Goal: Task Accomplishment & Management: Manage account settings

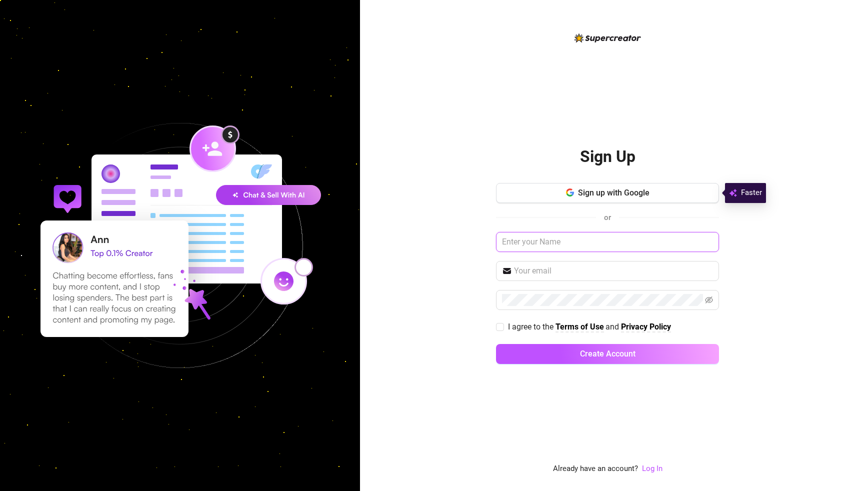
click at [524, 240] on input "text" at bounding box center [607, 242] width 223 height 20
type input "anya"
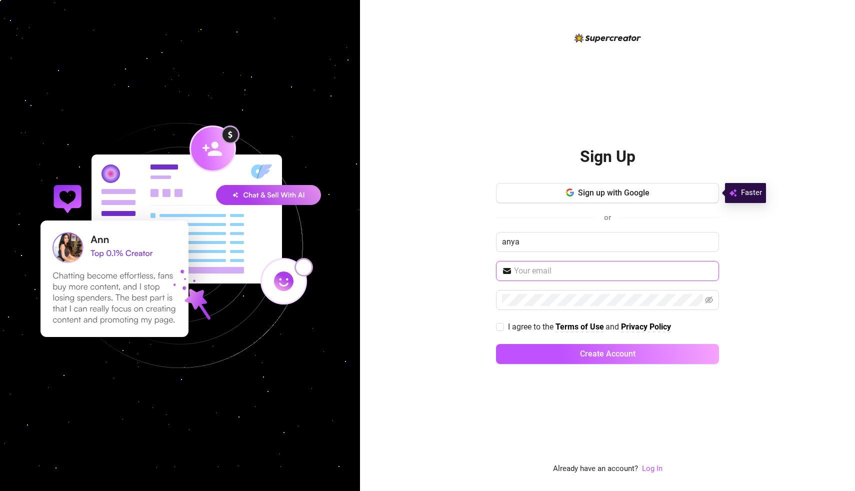
click at [544, 269] on input "text" at bounding box center [613, 271] width 199 height 12
type input "[EMAIL_ADDRESS][DOMAIN_NAME]"
click at [498, 324] on input "I agree to the Terms of Use and Privacy Policy" at bounding box center [499, 326] width 7 height 7
checkbox input "true"
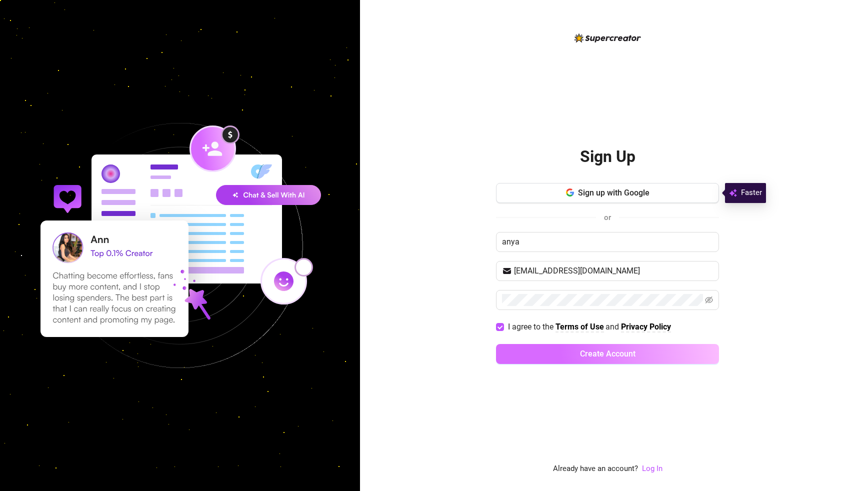
click at [529, 354] on button "Create Account" at bounding box center [607, 354] width 223 height 20
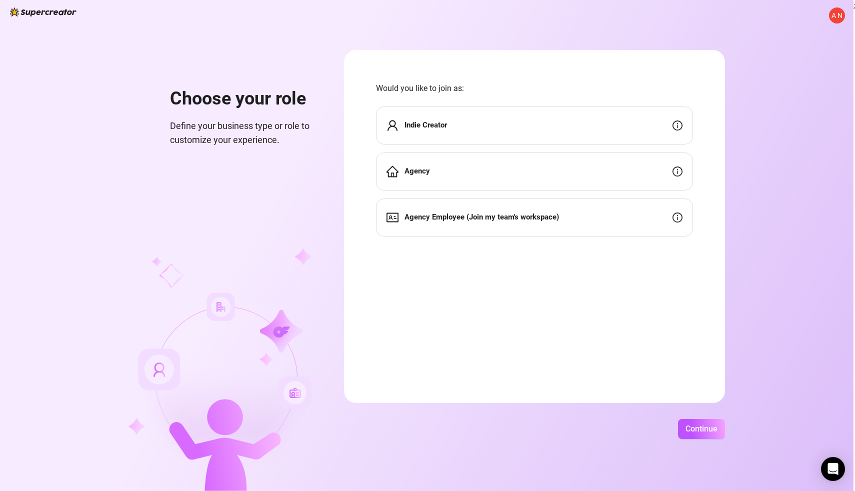
click at [503, 125] on div "Indie Creator" at bounding box center [534, 126] width 317 height 38
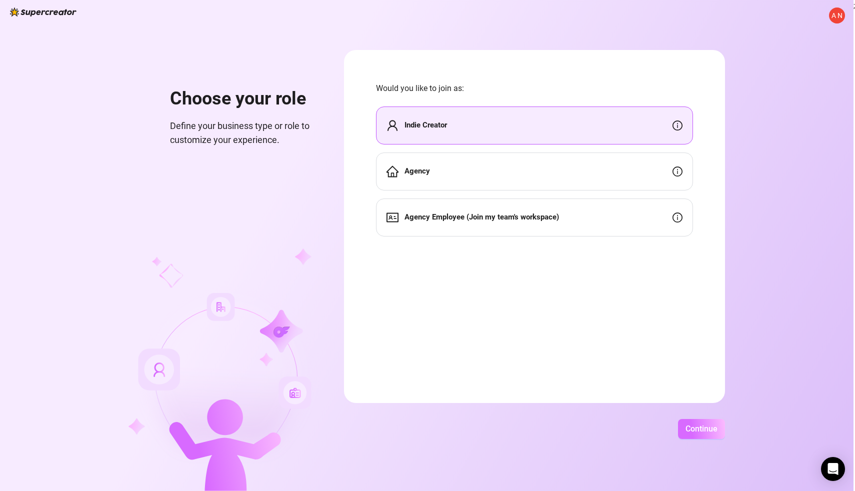
click at [709, 432] on span "Continue" at bounding box center [702, 429] width 32 height 10
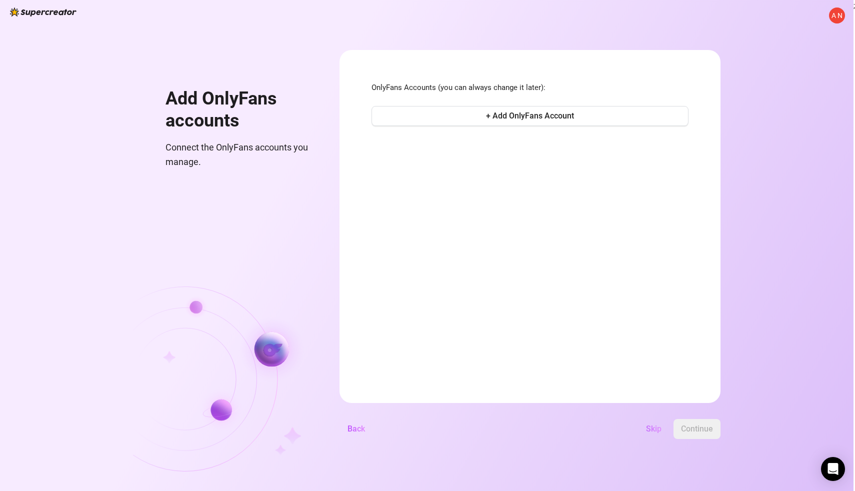
click at [655, 434] on button "Skip" at bounding box center [654, 429] width 32 height 20
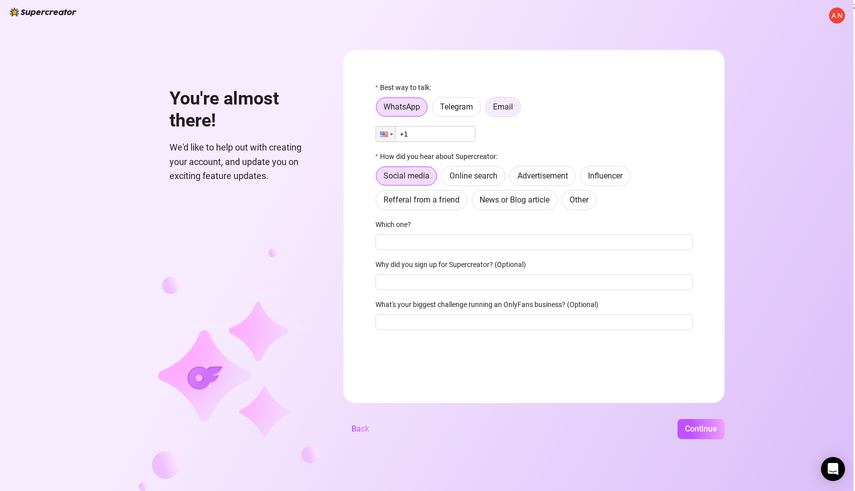
click at [512, 109] on span "Email" at bounding box center [503, 107] width 20 height 10
click at [488, 110] on input "Email" at bounding box center [488, 110] width 0 height 0
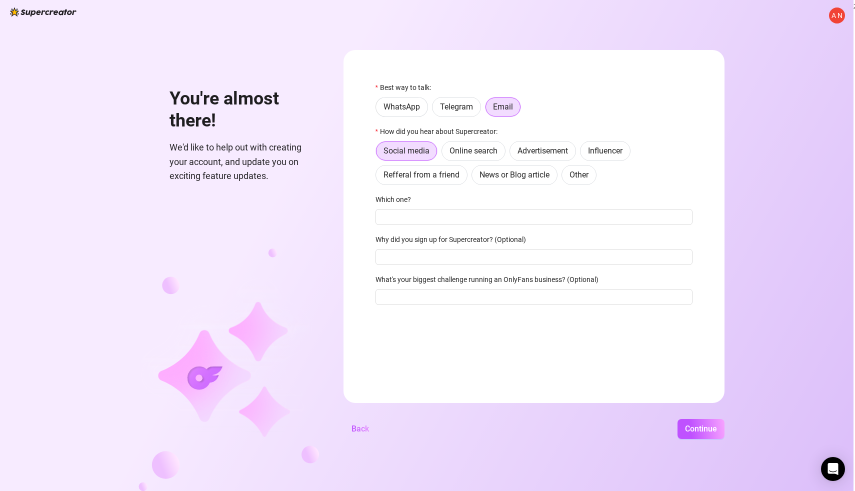
click at [705, 449] on div "A N You're almost there! We'd like to help out with creating your account, and …" at bounding box center [427, 245] width 854 height 491
click at [694, 431] on span "Continue" at bounding box center [701, 429] width 32 height 10
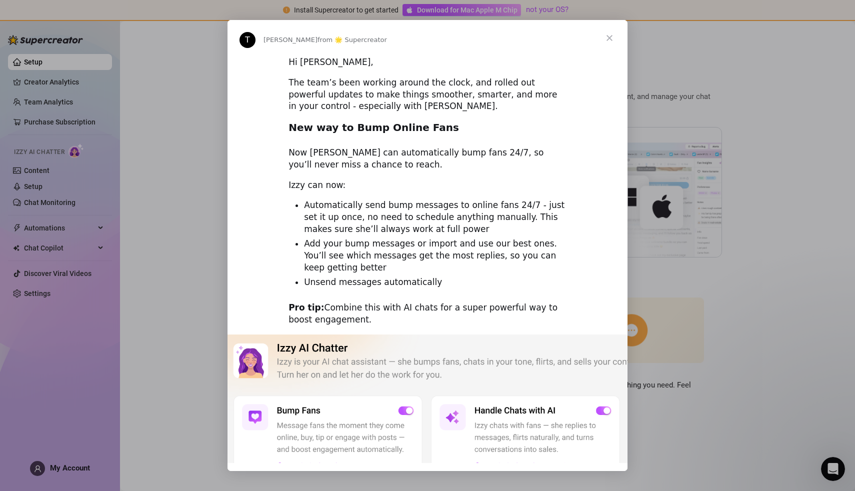
click at [194, 330] on div "Intercom messenger" at bounding box center [427, 245] width 855 height 491
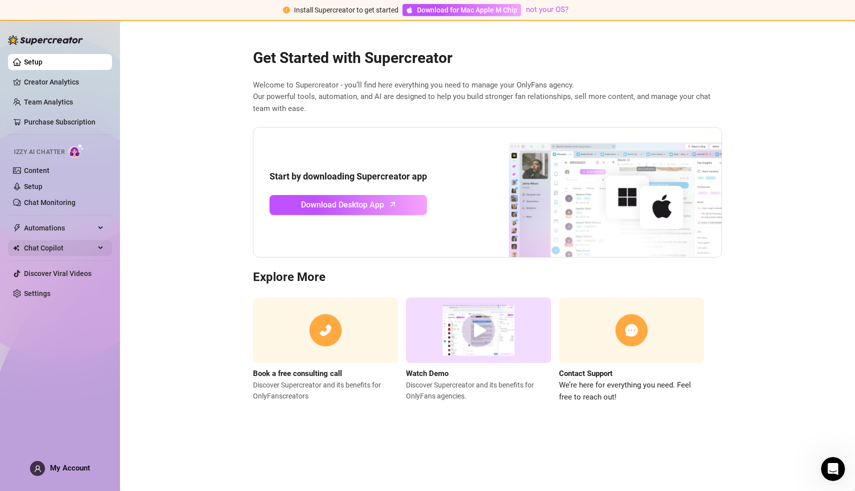
click at [82, 249] on span "Chat Copilot" at bounding box center [59, 248] width 71 height 16
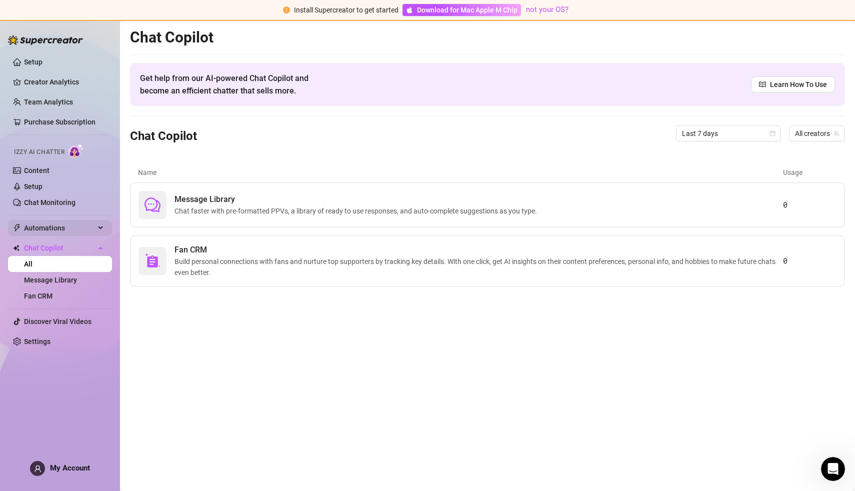
click at [81, 233] on span "Automations" at bounding box center [59, 228] width 71 height 16
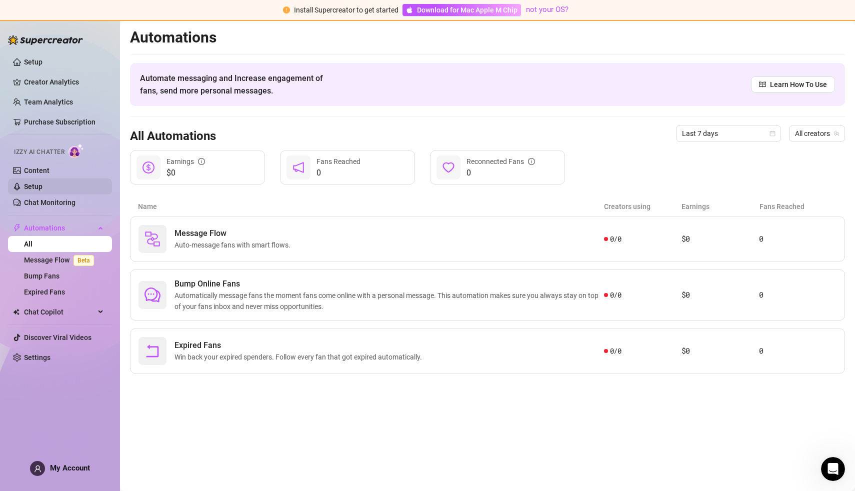
click at [43, 183] on link "Setup" at bounding box center [33, 187] width 19 height 8
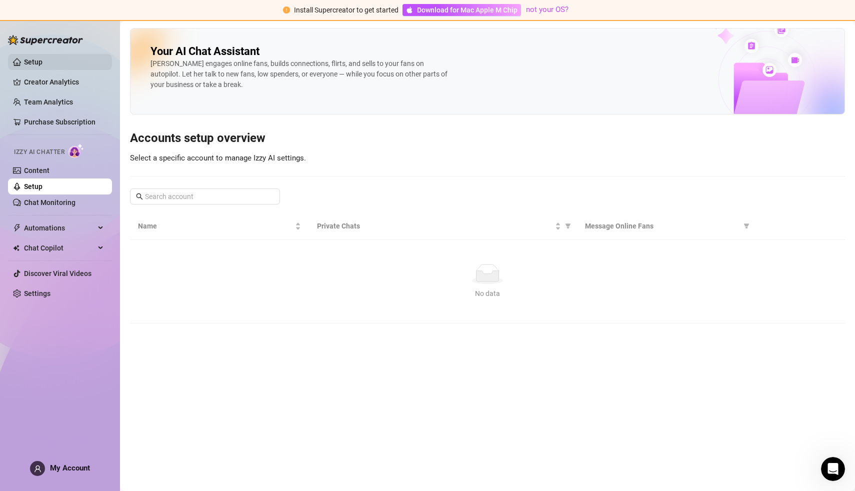
click at [43, 64] on link "Setup" at bounding box center [33, 62] width 19 height 8
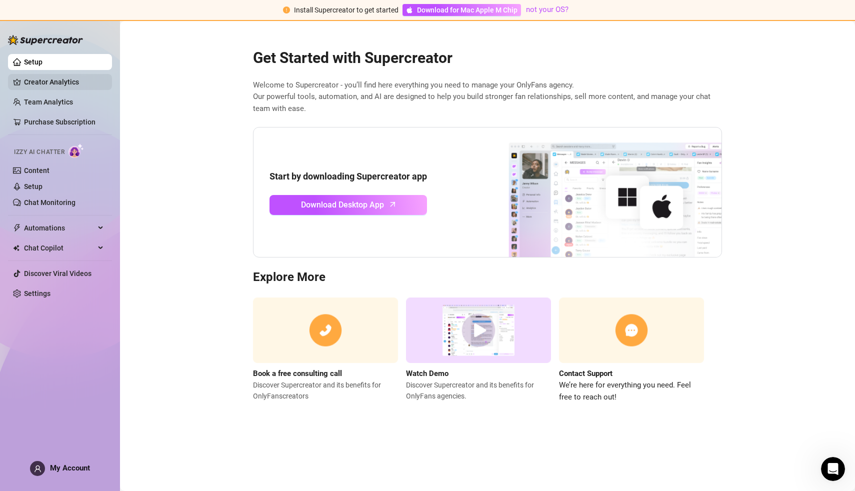
click at [60, 88] on link "Creator Analytics" at bounding box center [64, 82] width 80 height 16
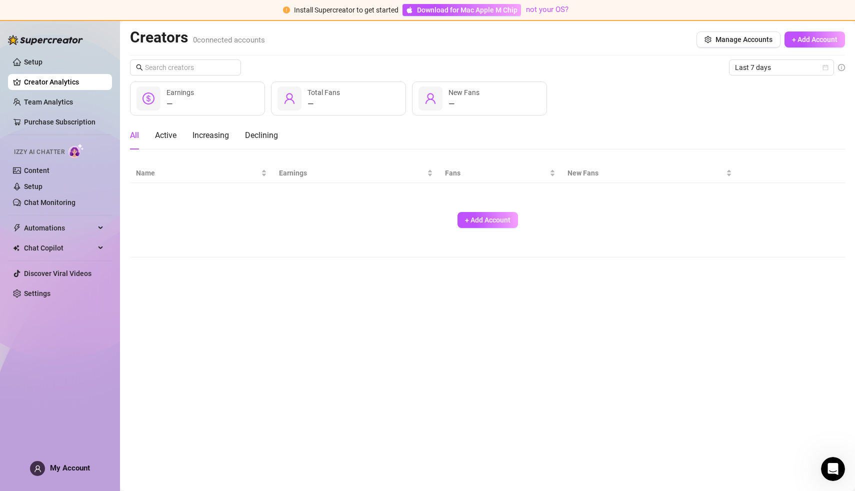
click at [726, 29] on div "Creators 0 connected accounts Manage Accounts + Add Account" at bounding box center [487, 39] width 715 height 23
click at [726, 42] on span "Manage Accounts" at bounding box center [744, 40] width 57 height 8
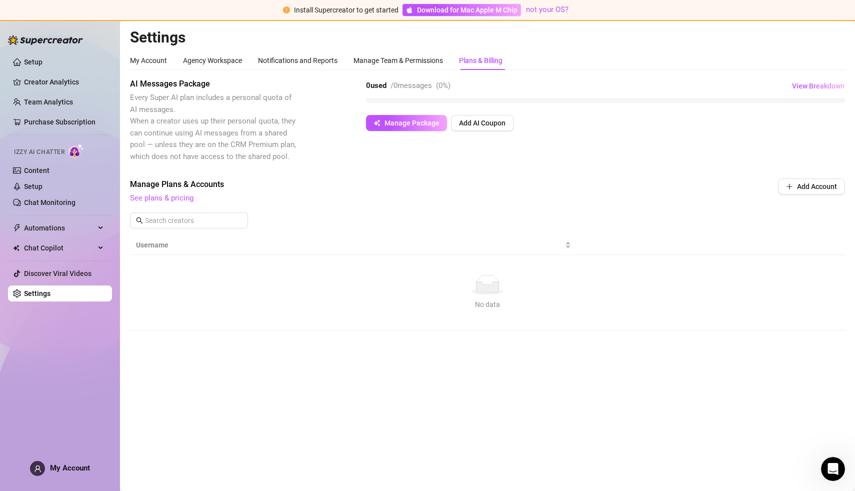
click at [803, 203] on div "Manage Plans & Accounts See plans & pricing Add Account" at bounding box center [487, 192] width 715 height 26
click at [794, 183] on button "Add Account" at bounding box center [811, 187] width 67 height 16
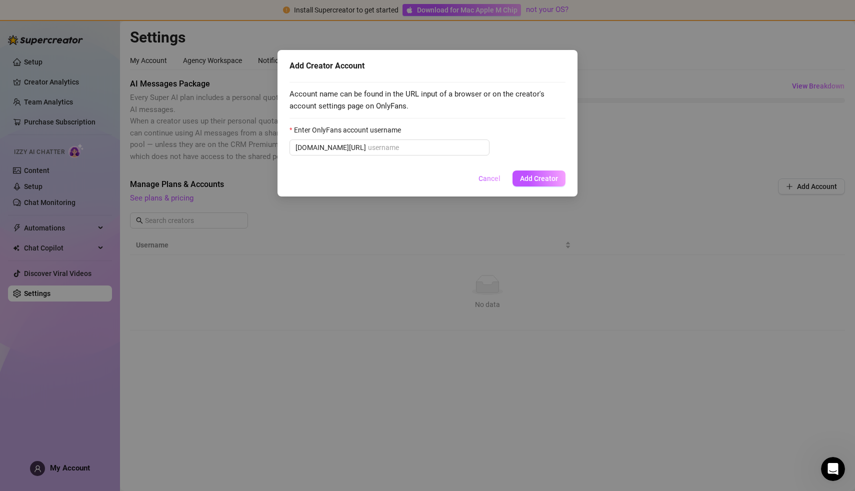
click at [483, 181] on span "Cancel" at bounding box center [490, 179] width 22 height 8
